Goal: Task Accomplishment & Management: Use online tool/utility

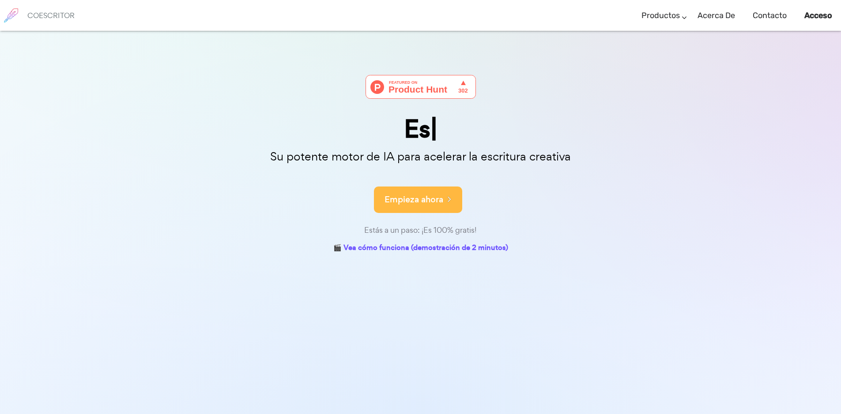
click at [439, 202] on font "Empieza ahora" at bounding box center [413, 200] width 59 height 12
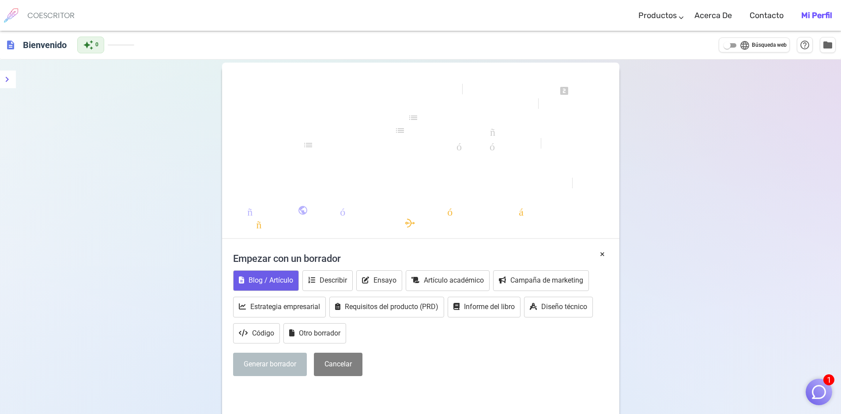
click at [274, 282] on font "Blog / Artículo" at bounding box center [270, 280] width 45 height 8
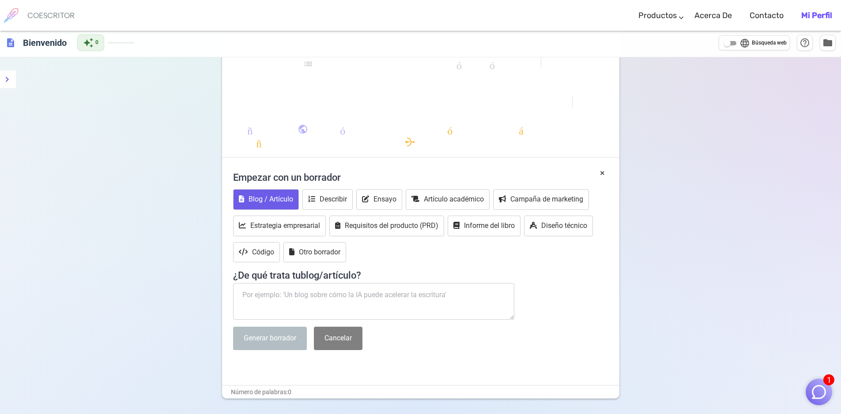
scroll to position [111, 0]
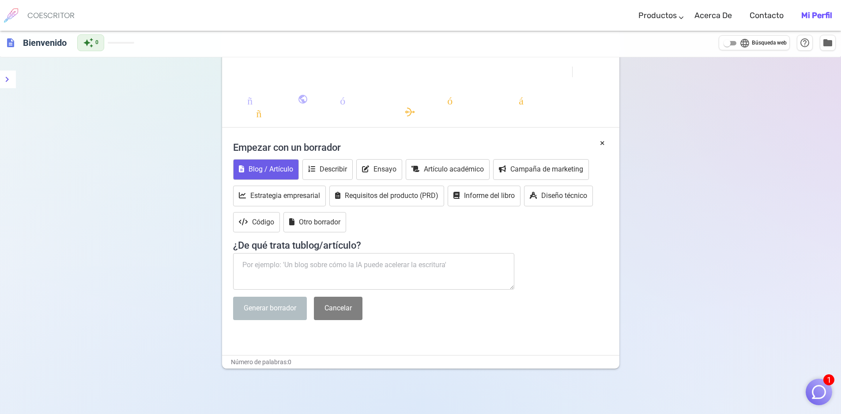
click at [395, 255] on textarea at bounding box center [374, 271] width 282 height 37
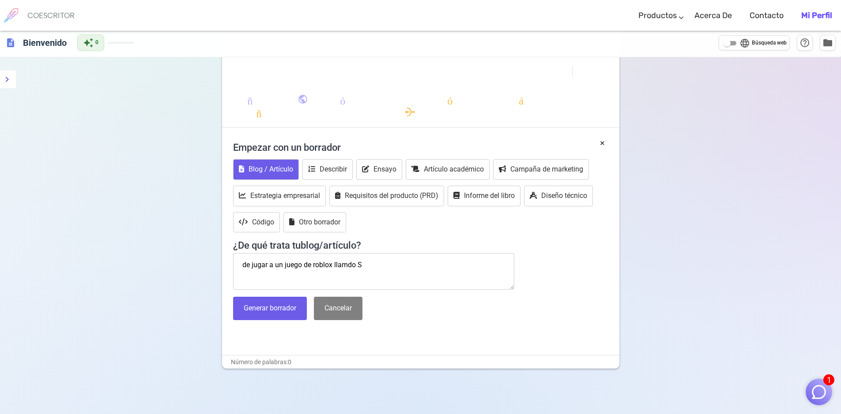
click at [349, 267] on textarea "de jugar a un juego de roblox llamdo S" at bounding box center [374, 271] width 282 height 37
click at [348, 266] on textarea "de jugar a un juego de roblox llamdo S" at bounding box center [374, 271] width 282 height 37
click at [374, 263] on textarea "de jugar a un juego de roblox llamado S" at bounding box center [374, 271] width 282 height 37
type textarea "de jugar a un juego de roblox llamado Steal a Brainrot"
click at [269, 313] on button "Generar borrador" at bounding box center [270, 308] width 74 height 23
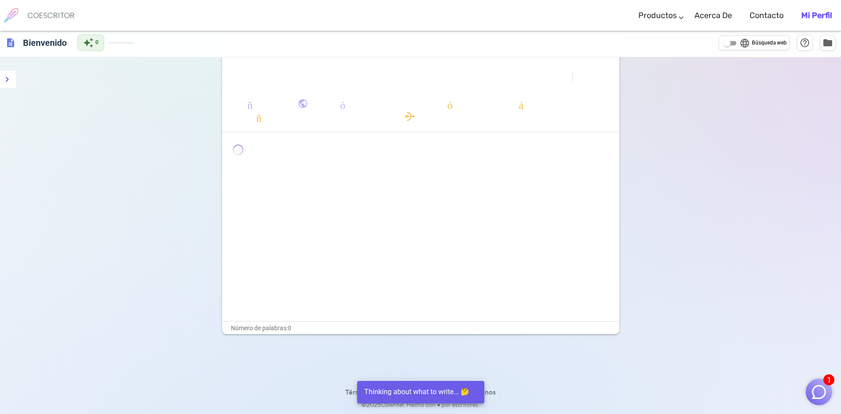
scroll to position [107, 0]
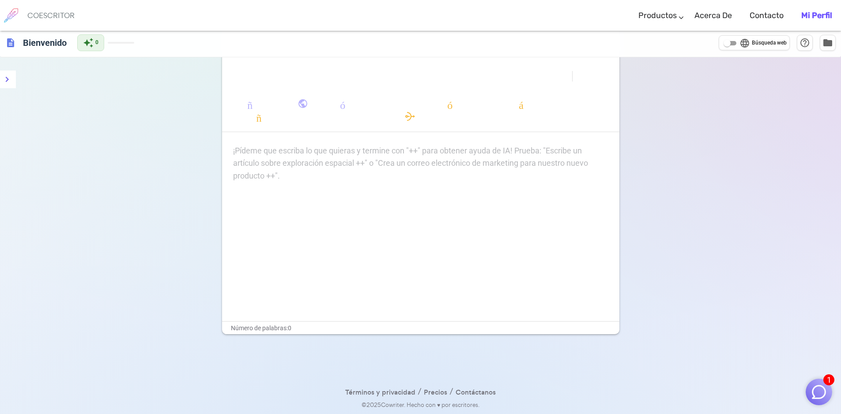
click at [478, 153] on p "¡Pídeme que escriba lo que quieras y termine con "++" para obtener ayuda de IA!…" at bounding box center [420, 151] width 375 height 13
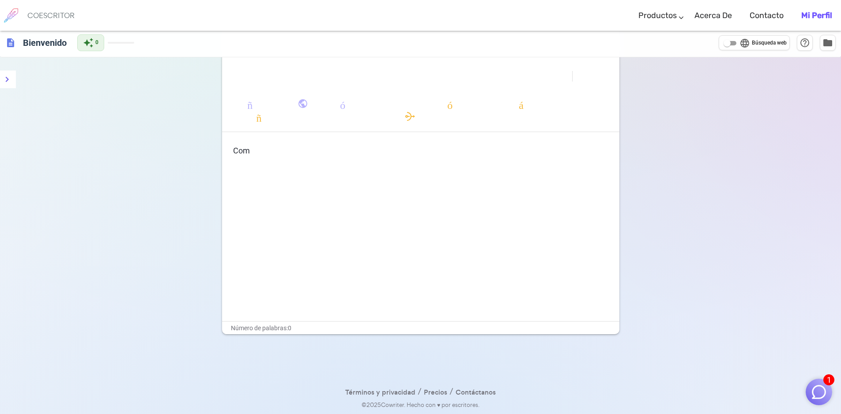
click at [421, 153] on p "Com" at bounding box center [420, 151] width 375 height 13
click at [408, 148] on p "Co-consumo" at bounding box center [420, 151] width 375 height 13
click at [408, 148] on p "Co o conso m" at bounding box center [420, 151] width 375 height 13
click at [408, 148] on p "Co o cons" at bounding box center [420, 151] width 375 height 13
click at [408, 148] on p "Co o con" at bounding box center [420, 151] width 375 height 13
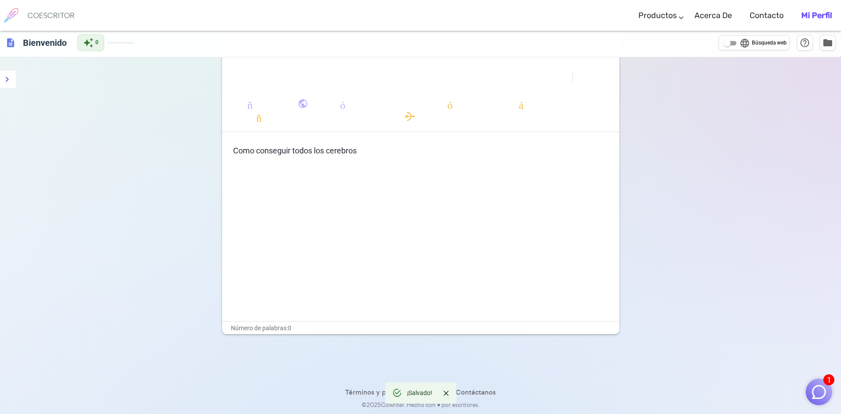
click at [408, 163] on div "Como conseguir todos los cerebros" at bounding box center [420, 233] width 397 height 177
click at [397, 148] on p "Como conseguir todos los cerebros" at bounding box center [420, 151] width 375 height 13
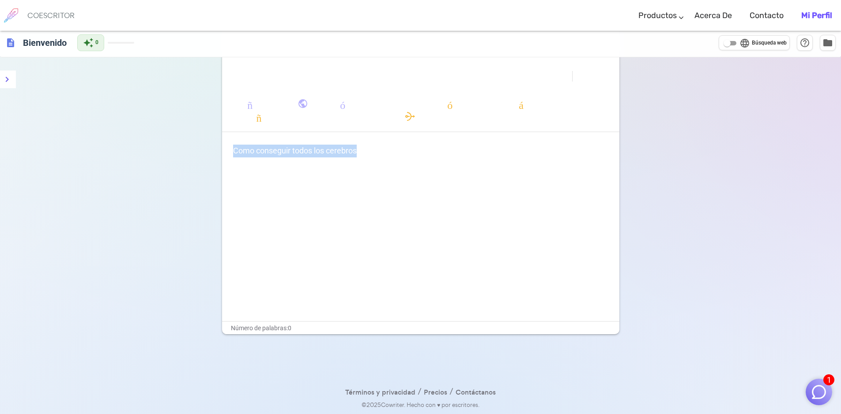
click at [397, 148] on p "Como conseguir todos los cerebros" at bounding box center [420, 151] width 375 height 13
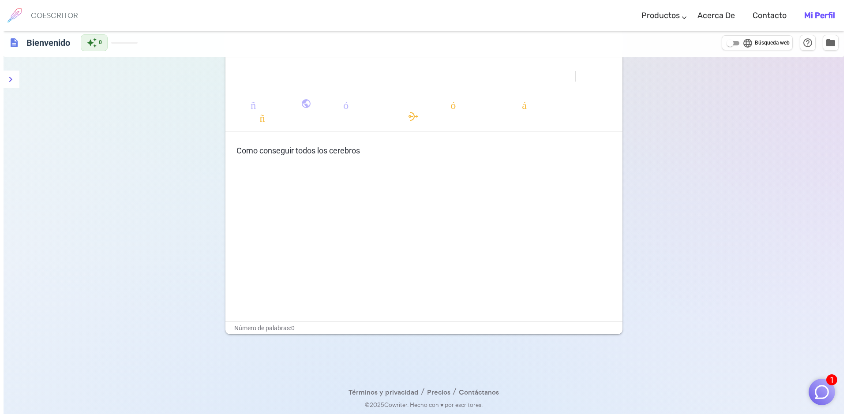
scroll to position [0, 0]
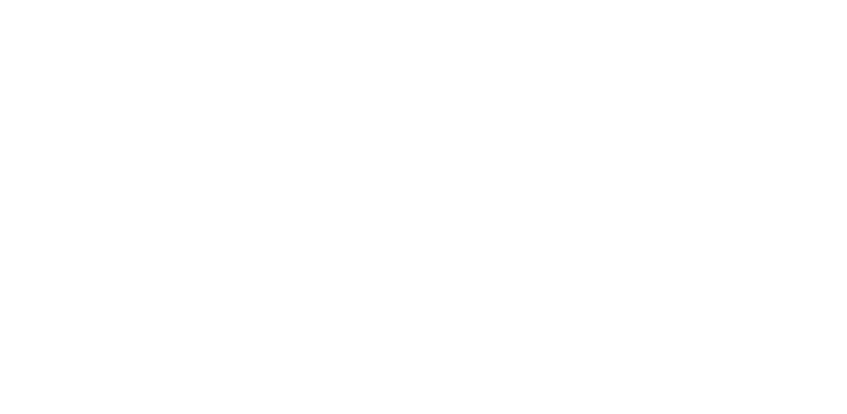
click at [397, 31] on html "Texto original Valora esta traducción Tu opinión servirá para ayudar a mejorar …" at bounding box center [423, 15] width 847 height 31
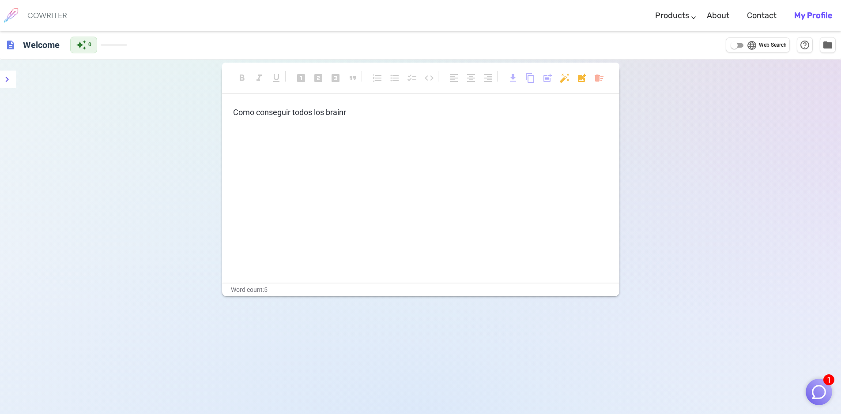
click at [262, 45] on div "description Welcome auto_awesome 0 language Web Search help_outline folder" at bounding box center [420, 45] width 841 height 29
click at [359, 113] on p "Como conseguir todos los brainr" at bounding box center [420, 112] width 375 height 13
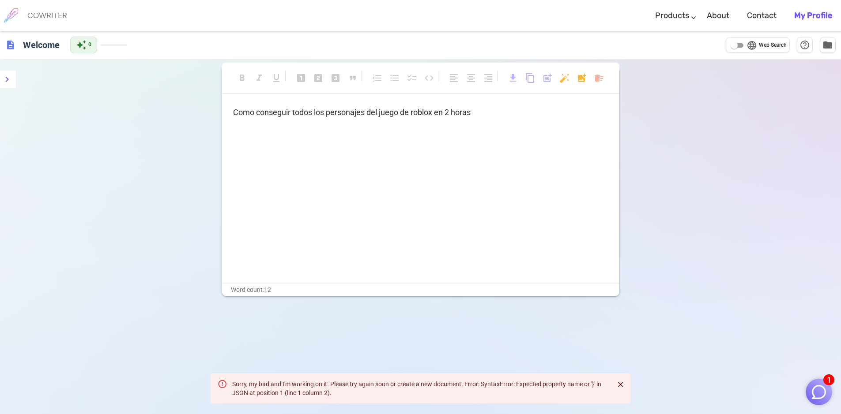
click at [483, 113] on p "Como conseguir todos los personajes del juego de roblox en 2 horas" at bounding box center [420, 112] width 375 height 13
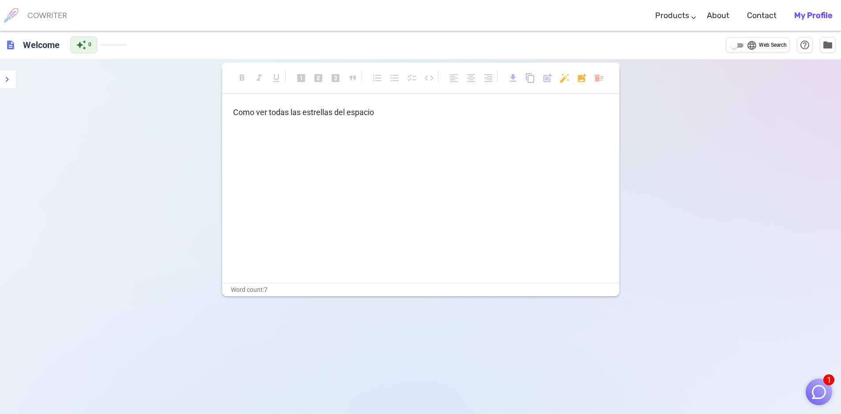
click at [820, 387] on img "button" at bounding box center [818, 392] width 17 height 17
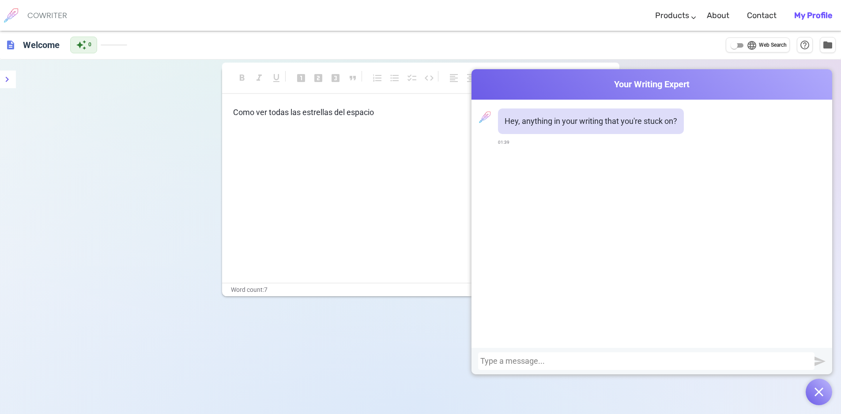
click at [627, 362] on div at bounding box center [646, 361] width 332 height 9
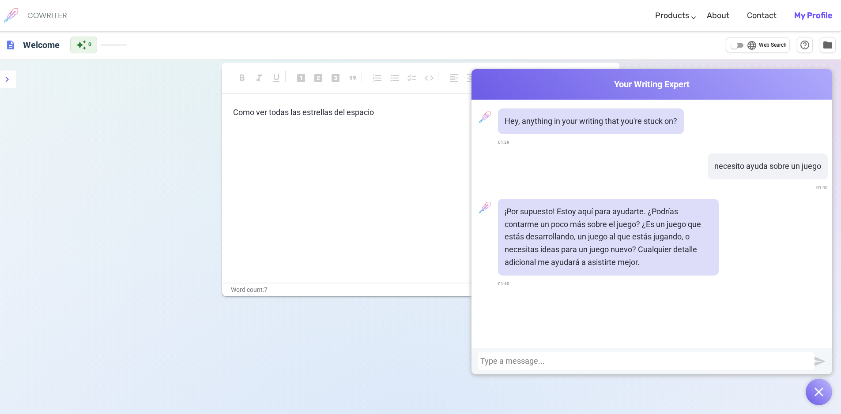
click at [603, 359] on div at bounding box center [646, 361] width 332 height 9
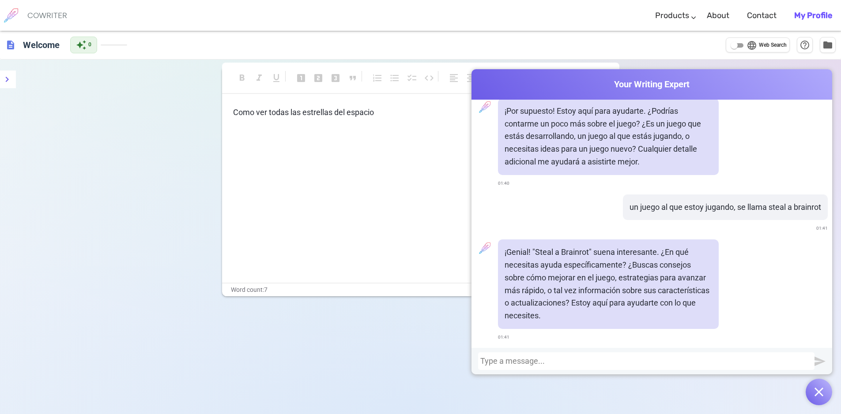
scroll to position [101, 0]
click at [624, 360] on div at bounding box center [646, 361] width 332 height 9
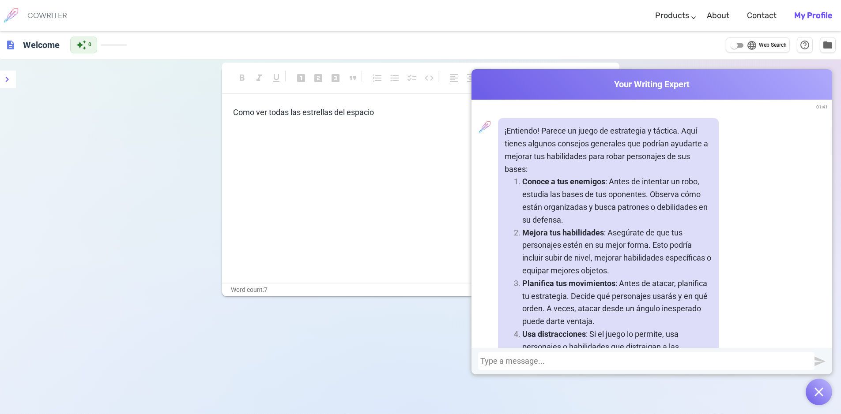
scroll to position [357, 0]
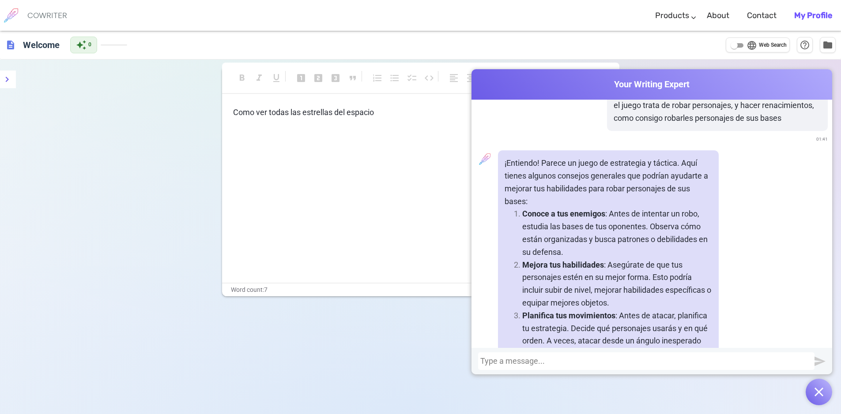
click at [824, 267] on div "Hey, anything in your writing that you're stuck on? 01:39 necesito ayuda sobre …" at bounding box center [651, 224] width 361 height 248
drag, startPoint x: 824, startPoint y: 267, endPoint x: 830, endPoint y: 280, distance: 13.4
click at [830, 280] on div "Hey, anything in your writing that you're stuck on? 01:39 necesito ayuda sobre …" at bounding box center [651, 224] width 361 height 248
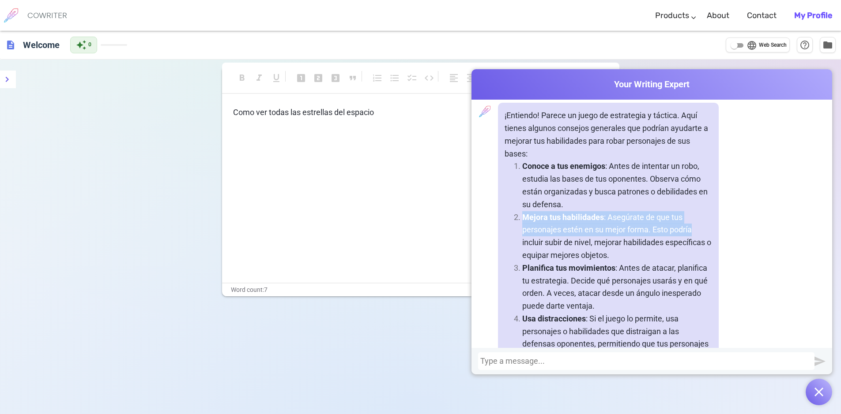
scroll to position [410, 0]
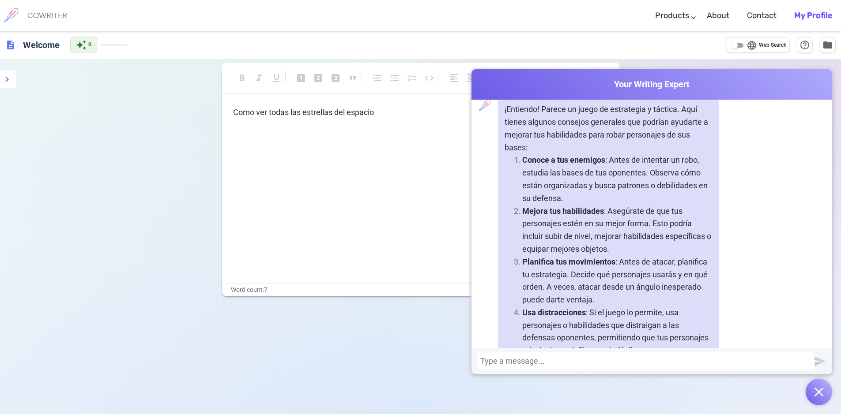
click at [403, 123] on p "﻿" at bounding box center [420, 129] width 375 height 13
click at [403, 120] on div "Como ver todas las estrellas del espacio ﻿ ﻿" at bounding box center [420, 128] width 375 height 45
click at [404, 115] on p "Como ver todas las estrellas del espacio" at bounding box center [420, 112] width 375 height 13
